Goal: Complete application form

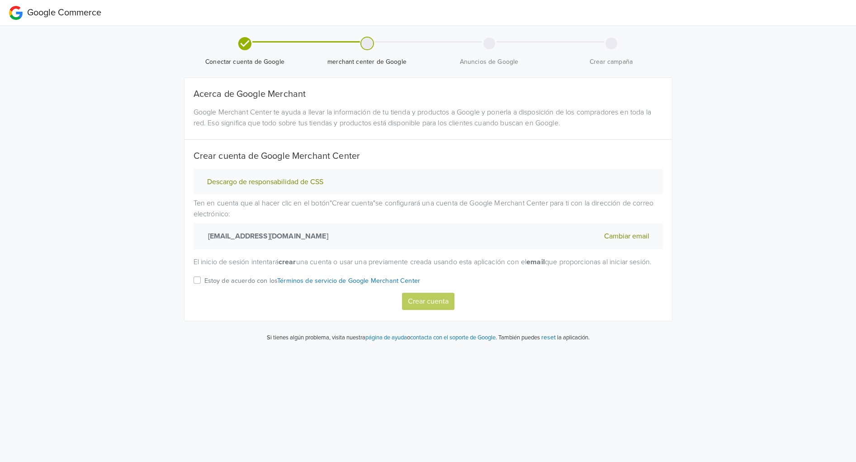
click at [204, 289] on label "Estoy de acuerdo con los Términos de servicio de Google Merchant Center" at bounding box center [312, 283] width 216 height 18
click at [0, 0] on input "Estoy de acuerdo con los Términos de servicio de Google Merchant Center" at bounding box center [0, 0] width 0 height 0
click at [421, 310] on button "Crear cuenta" at bounding box center [428, 301] width 52 height 17
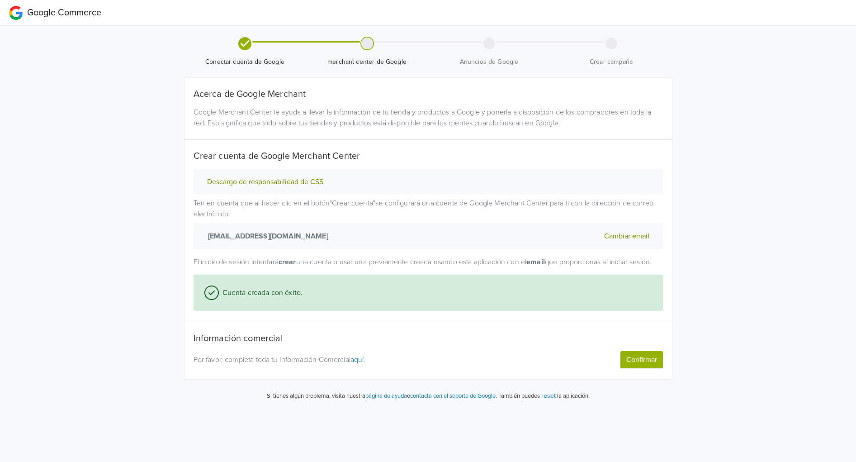
click at [642, 368] on button "Confirmar" at bounding box center [641, 359] width 43 height 17
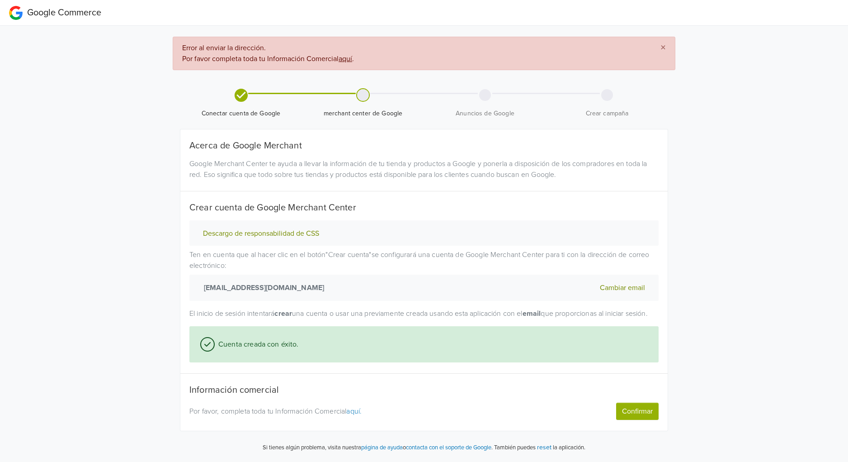
scroll to position [9, 0]
click at [349, 54] on u "aquí" at bounding box center [346, 58] width 14 height 9
click at [625, 412] on button "Confirmar" at bounding box center [637, 410] width 43 height 17
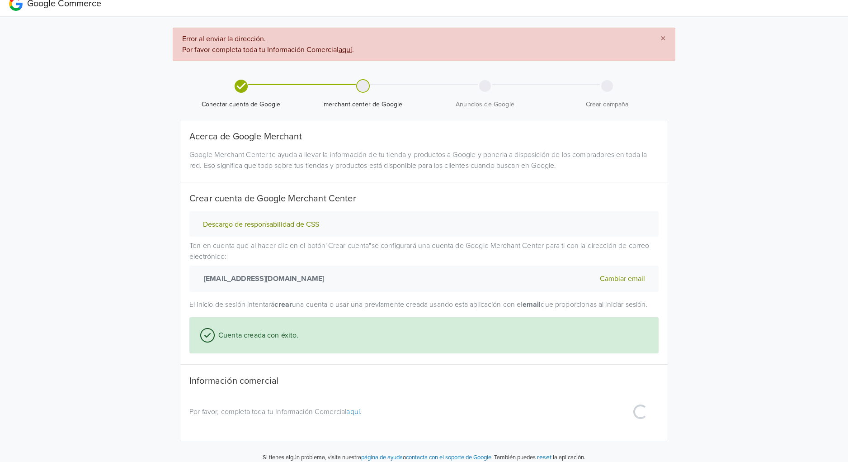
select select "pe"
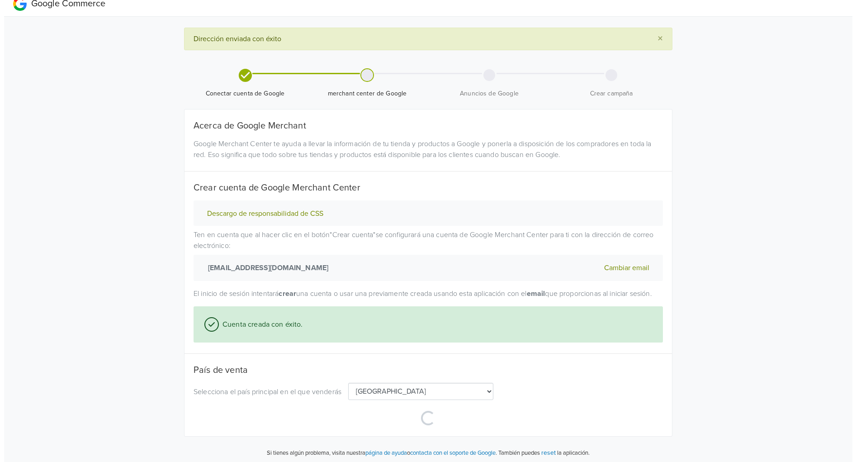
scroll to position [0, 0]
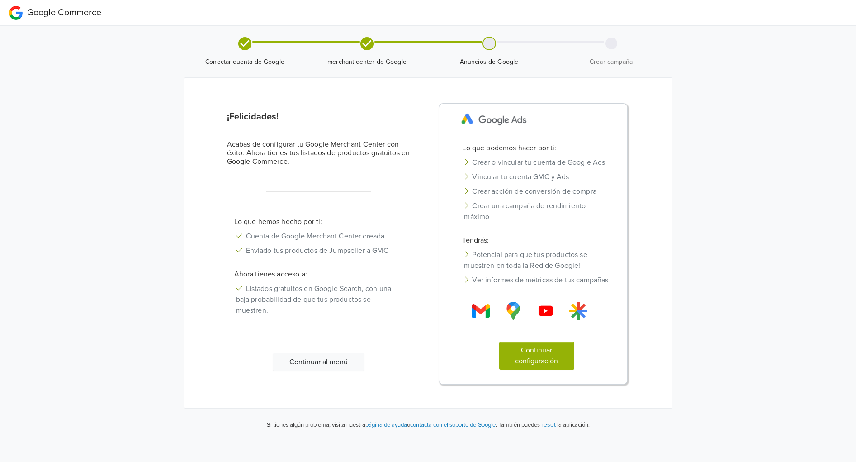
click at [563, 369] on button "Continuar configuración" at bounding box center [536, 355] width 75 height 28
